Goal: Find specific page/section: Find specific page/section

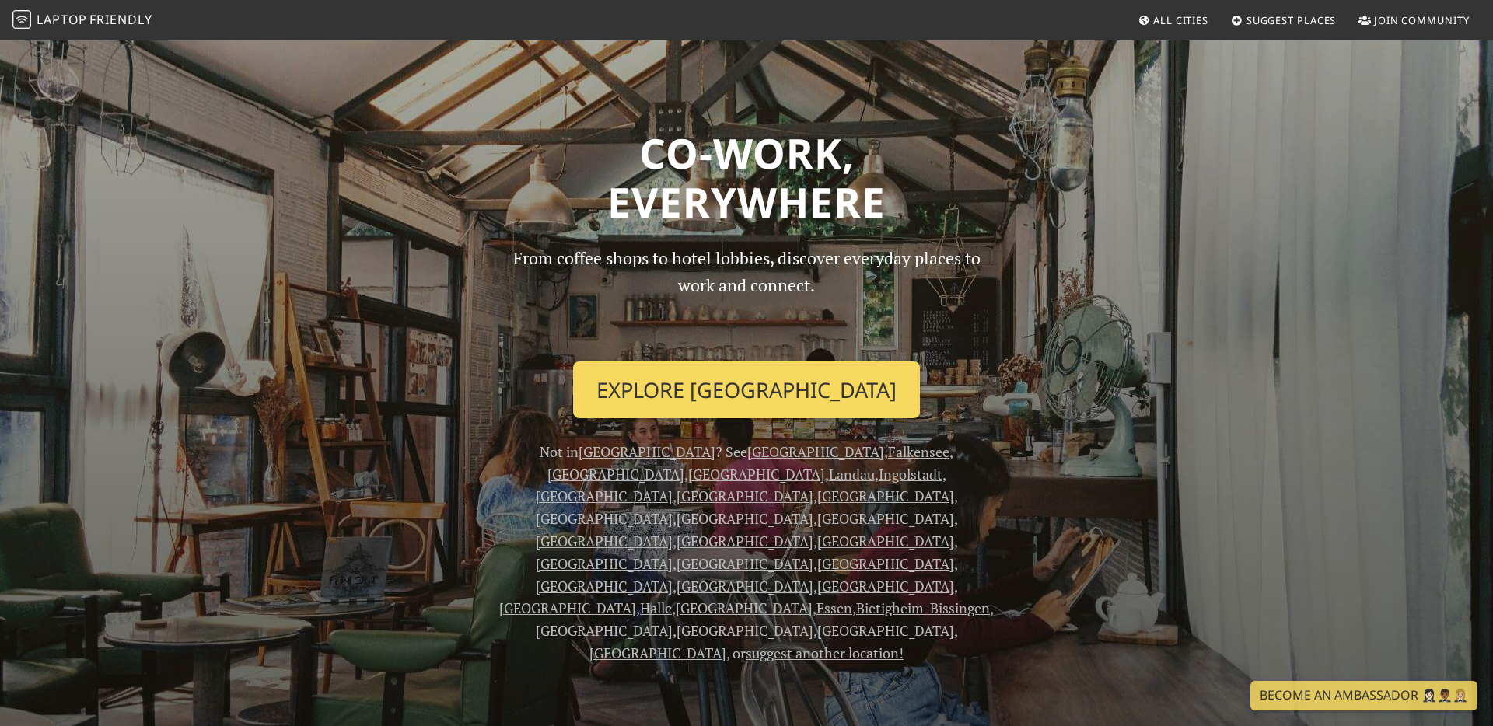
click at [747, 389] on link "Explore Berlin" at bounding box center [746, 391] width 347 height 58
click at [746, 389] on link "Explore Berlin" at bounding box center [746, 391] width 347 height 58
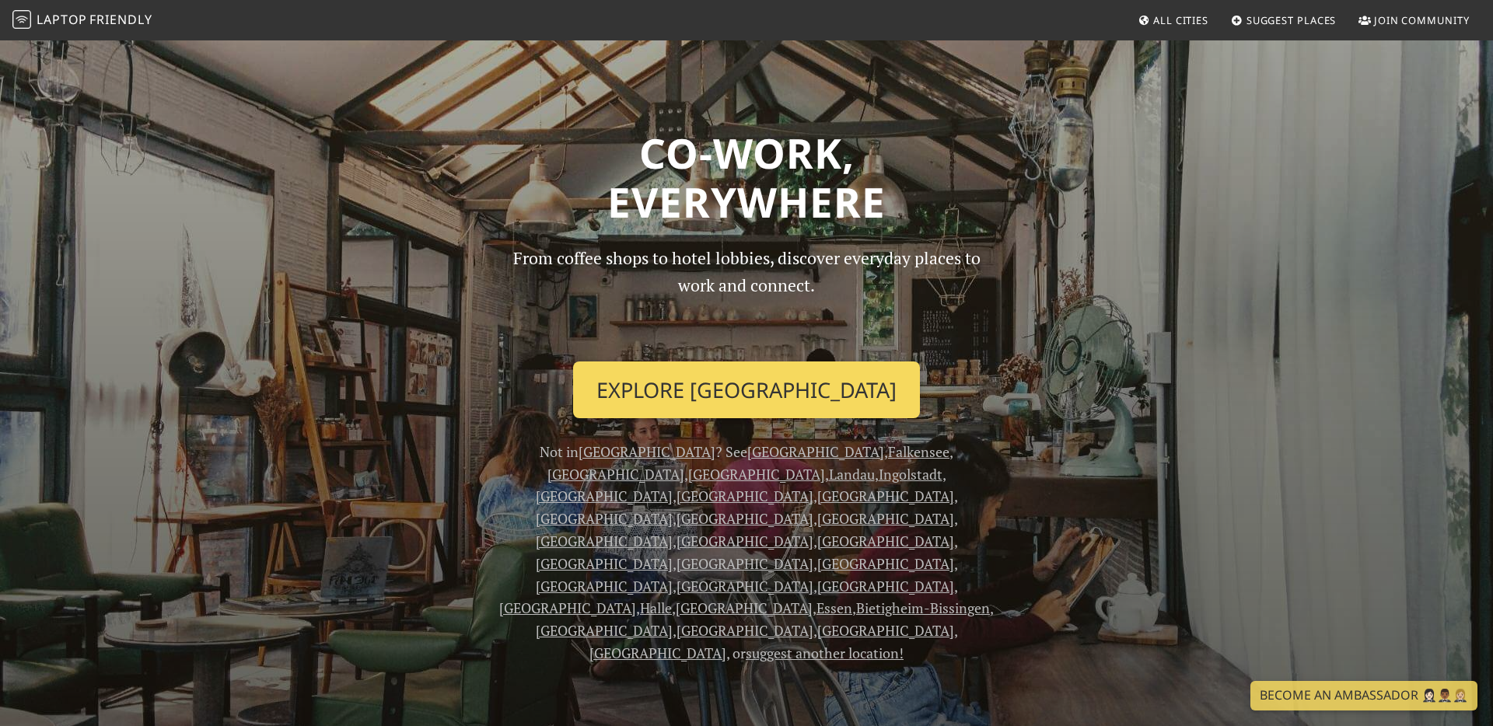
click at [746, 389] on link "Explore Berlin" at bounding box center [746, 391] width 347 height 58
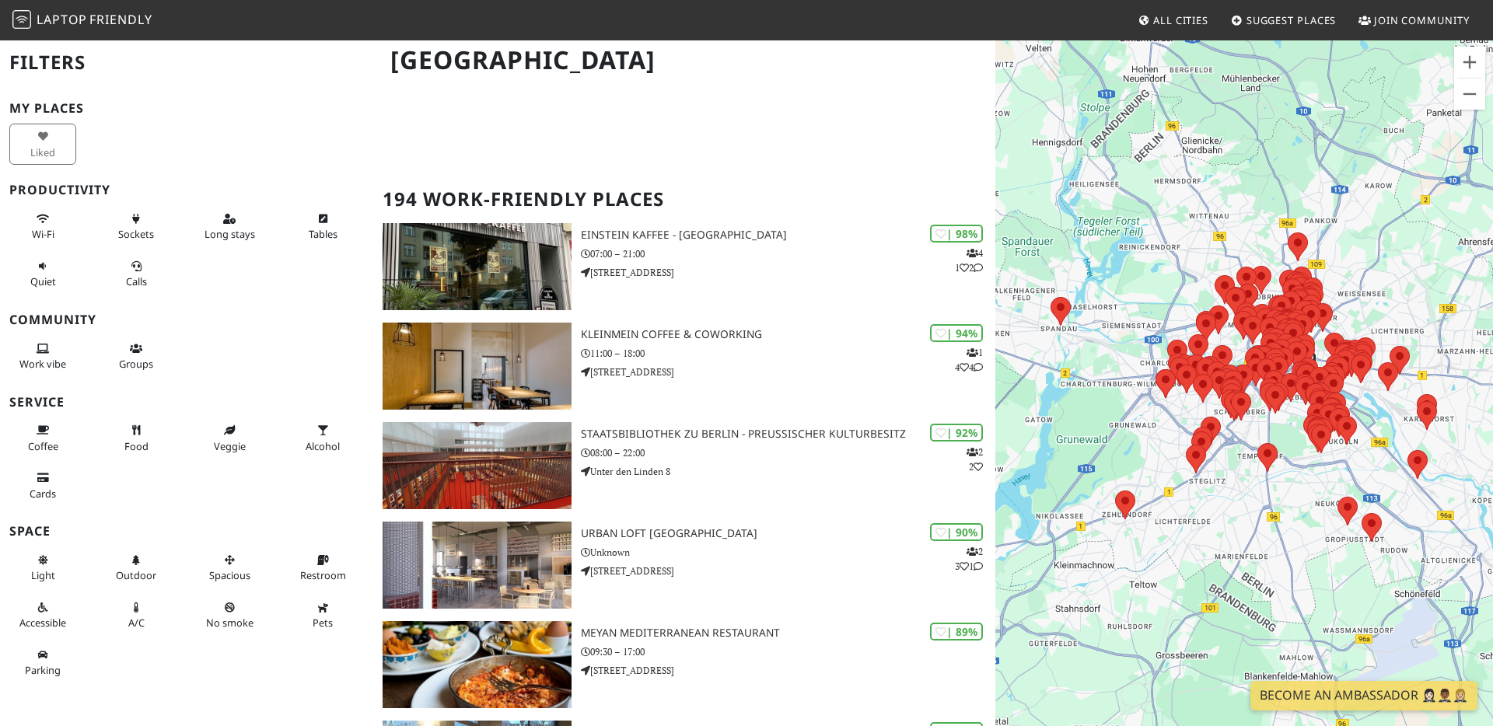
scroll to position [250, 0]
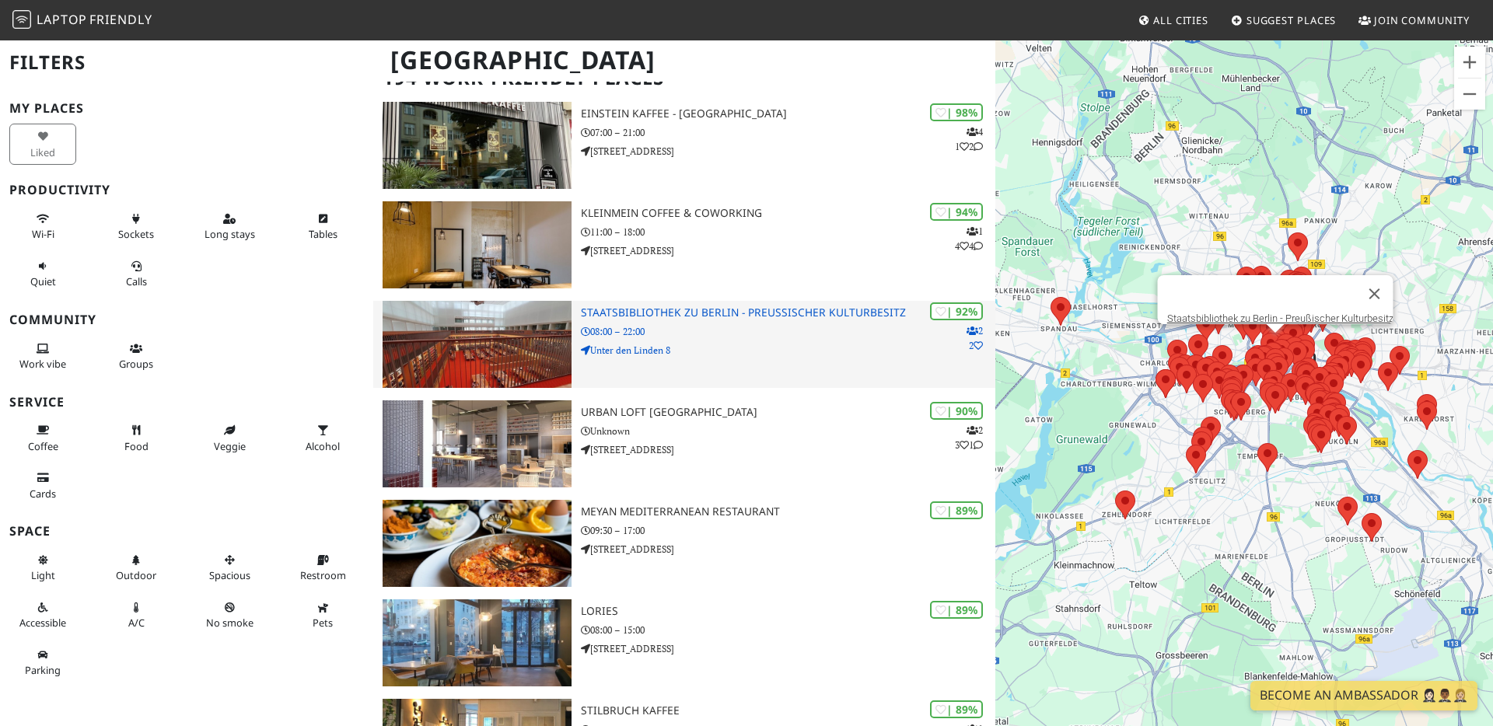
click at [543, 344] on img at bounding box center [477, 344] width 189 height 87
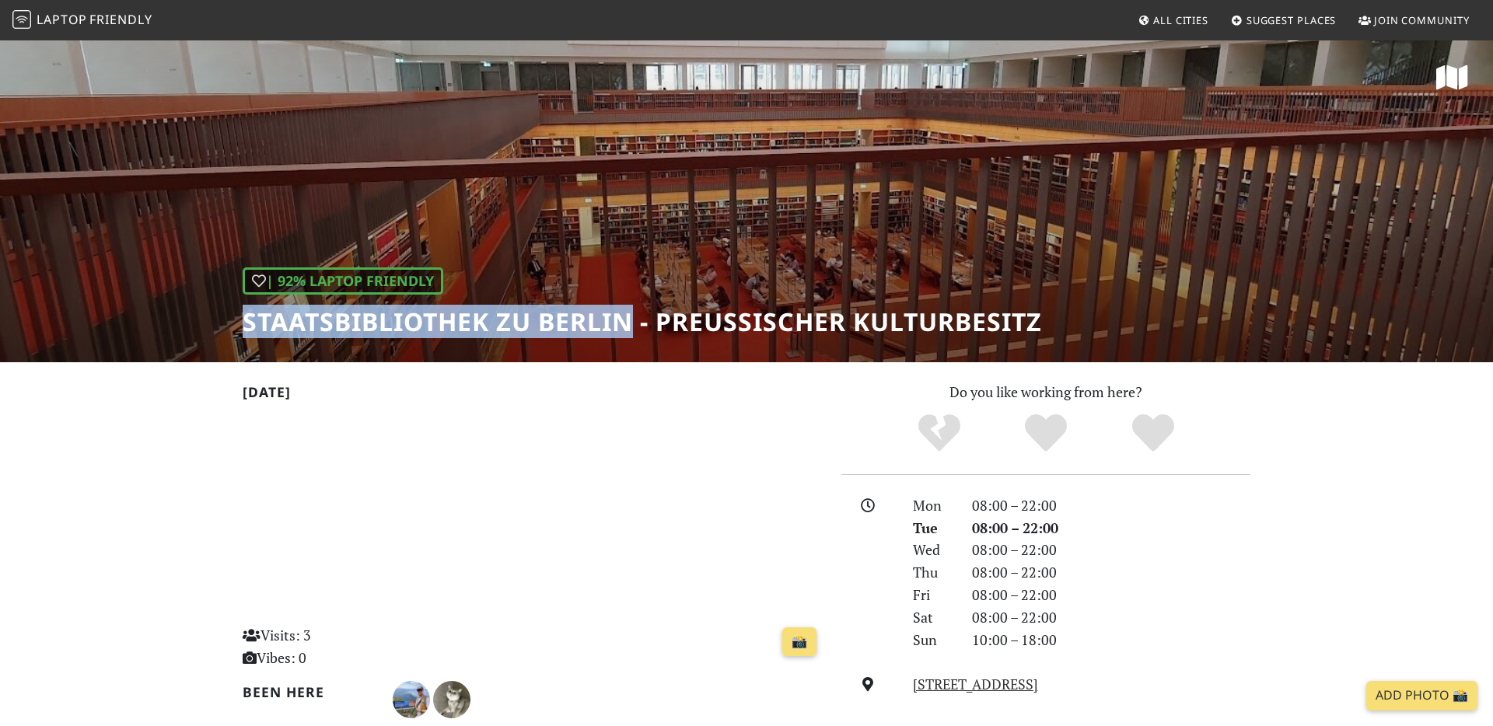
drag, startPoint x: 240, startPoint y: 326, endPoint x: 635, endPoint y: 330, distance: 395.0
click at [635, 330] on div "| 92% Laptop Friendly Staatsbibliothek zu Berlin - Preußischer Kulturbesitz" at bounding box center [746, 200] width 1493 height 323
copy h1 "Staatsbibliothek zu Berlin"
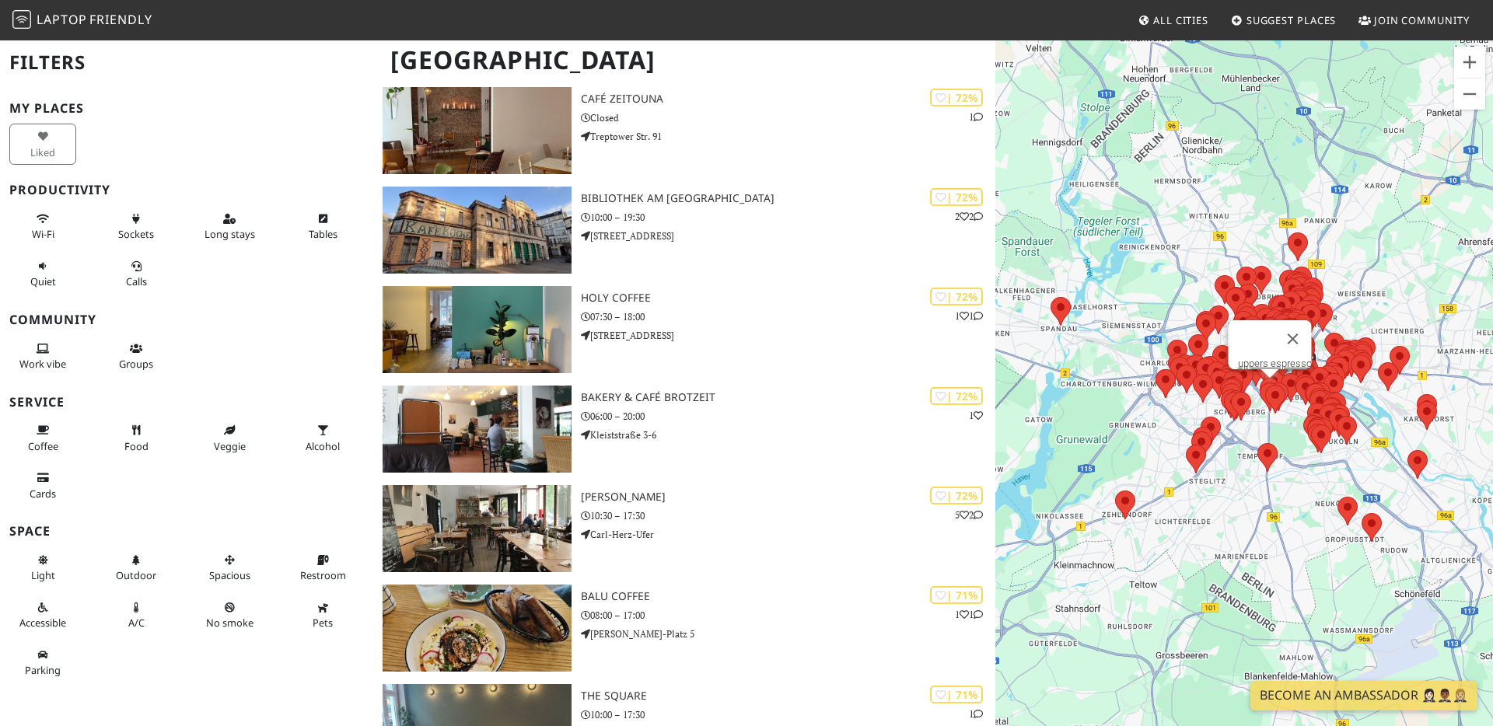
scroll to position [5446, 0]
